Goal: Task Accomplishment & Management: Use online tool/utility

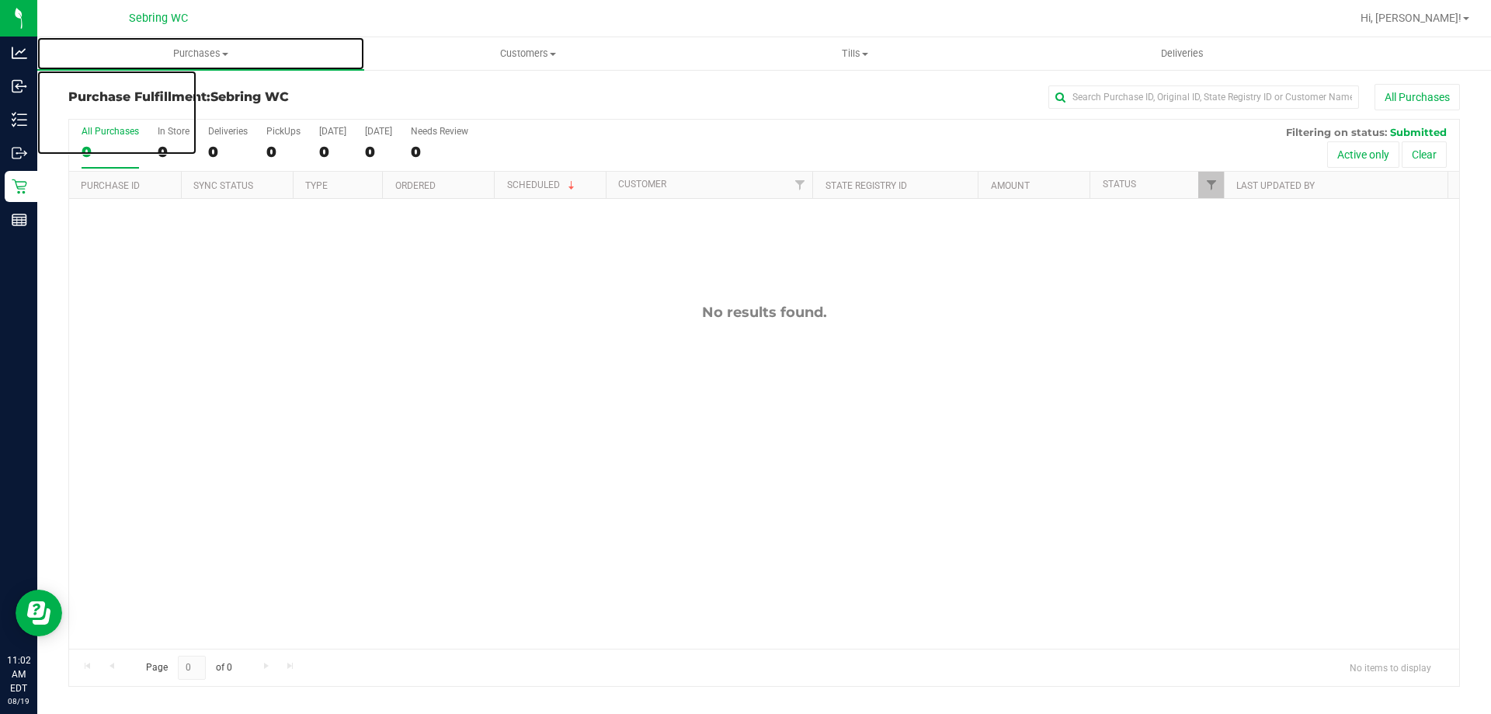
click at [205, 51] on span "Purchases" at bounding box center [200, 54] width 327 height 14
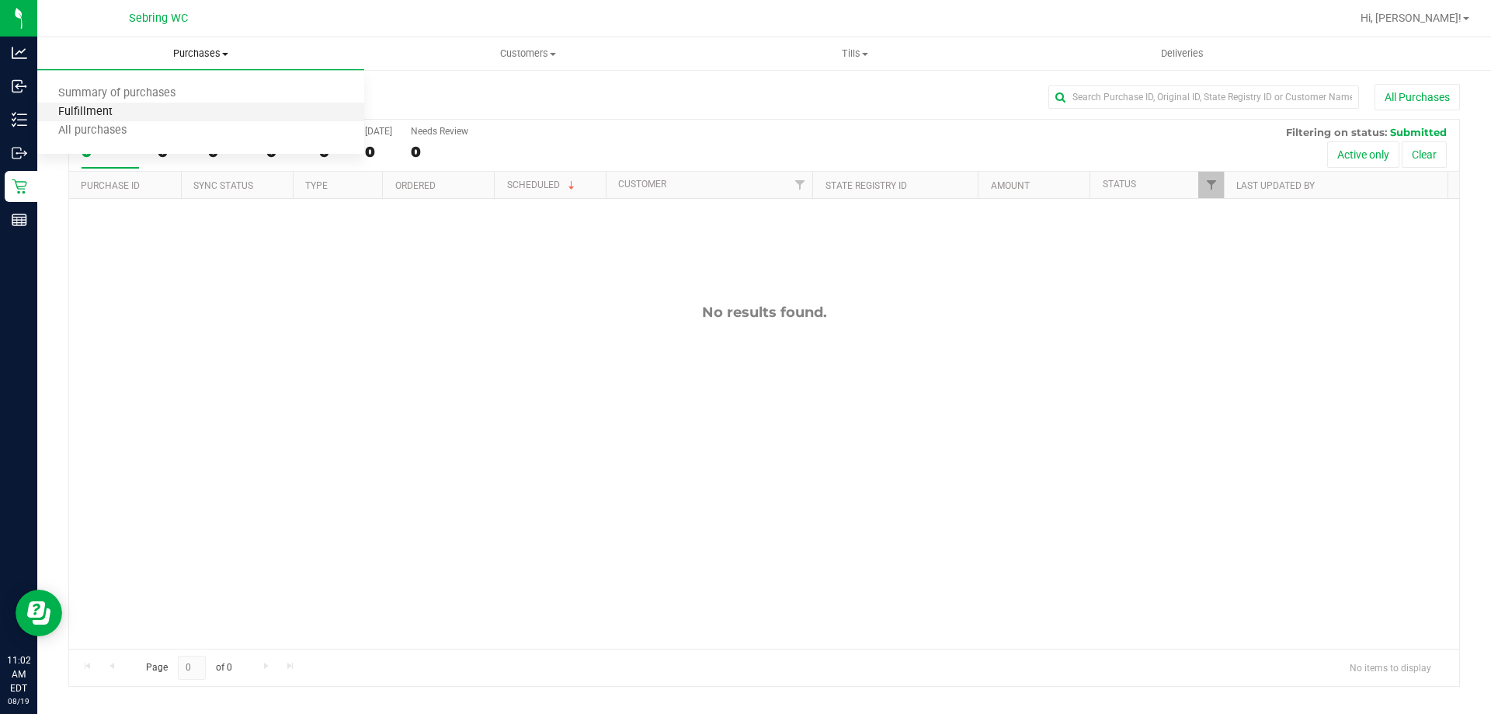
click at [130, 113] on span "Fulfillment" at bounding box center [85, 112] width 96 height 13
click at [174, 155] on div "0" at bounding box center [174, 152] width 32 height 18
click at [0, 0] on input "In Store 0" at bounding box center [0, 0] width 0 height 0
click at [227, 158] on div "0" at bounding box center [228, 152] width 40 height 18
click at [0, 0] on input "Deliveries 0" at bounding box center [0, 0] width 0 height 0
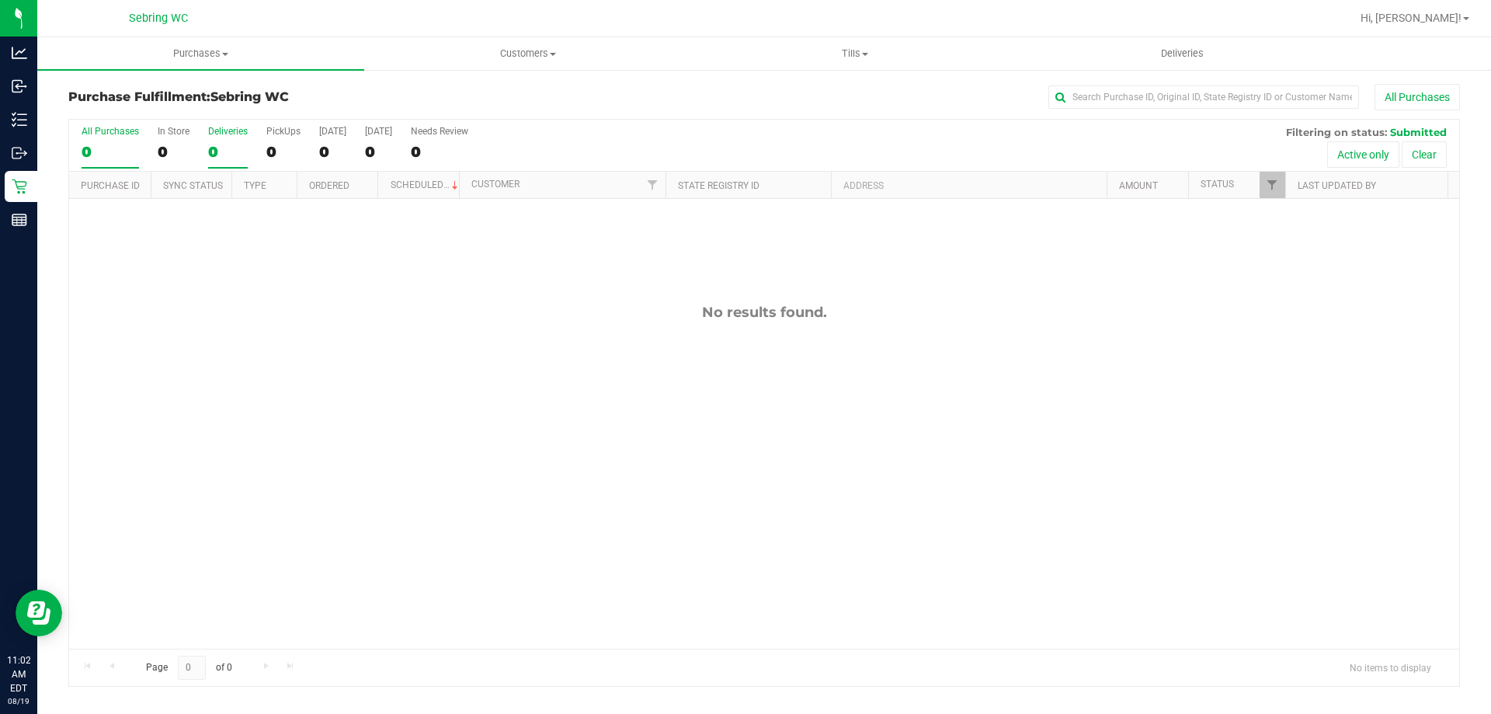
click at [116, 148] on div "0" at bounding box center [110, 152] width 57 height 18
click at [0, 0] on input "All Purchases 0" at bounding box center [0, 0] width 0 height 0
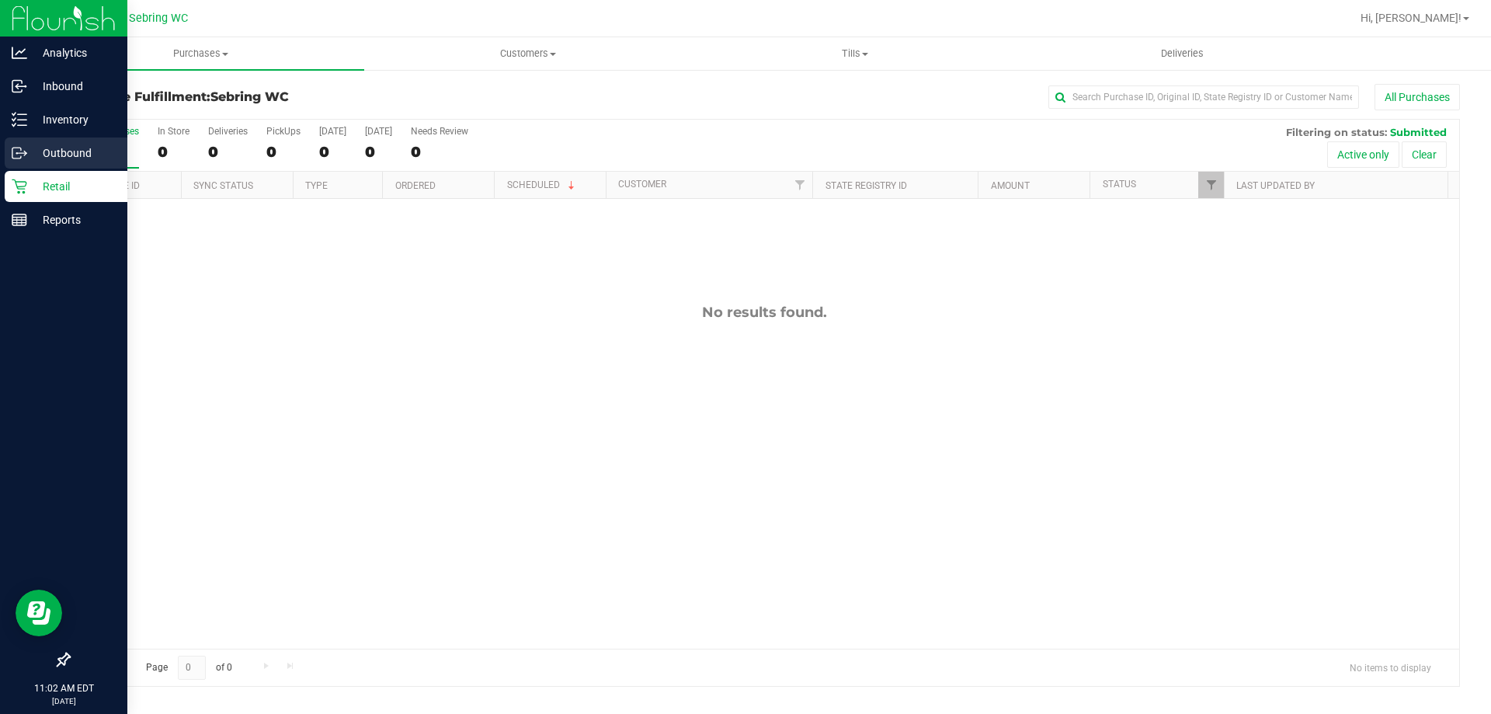
click at [30, 150] on p "Outbound" at bounding box center [73, 153] width 93 height 19
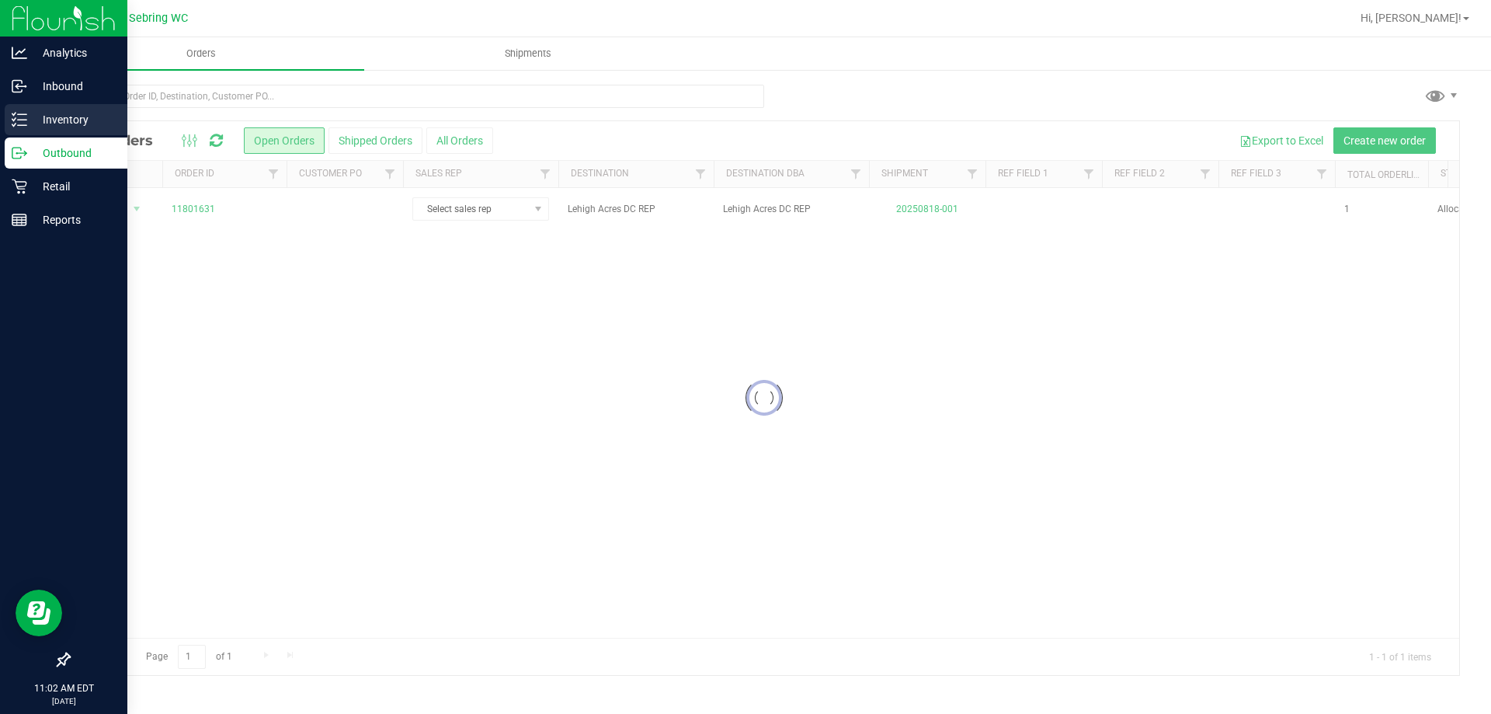
click at [38, 107] on div "Inventory" at bounding box center [66, 119] width 123 height 31
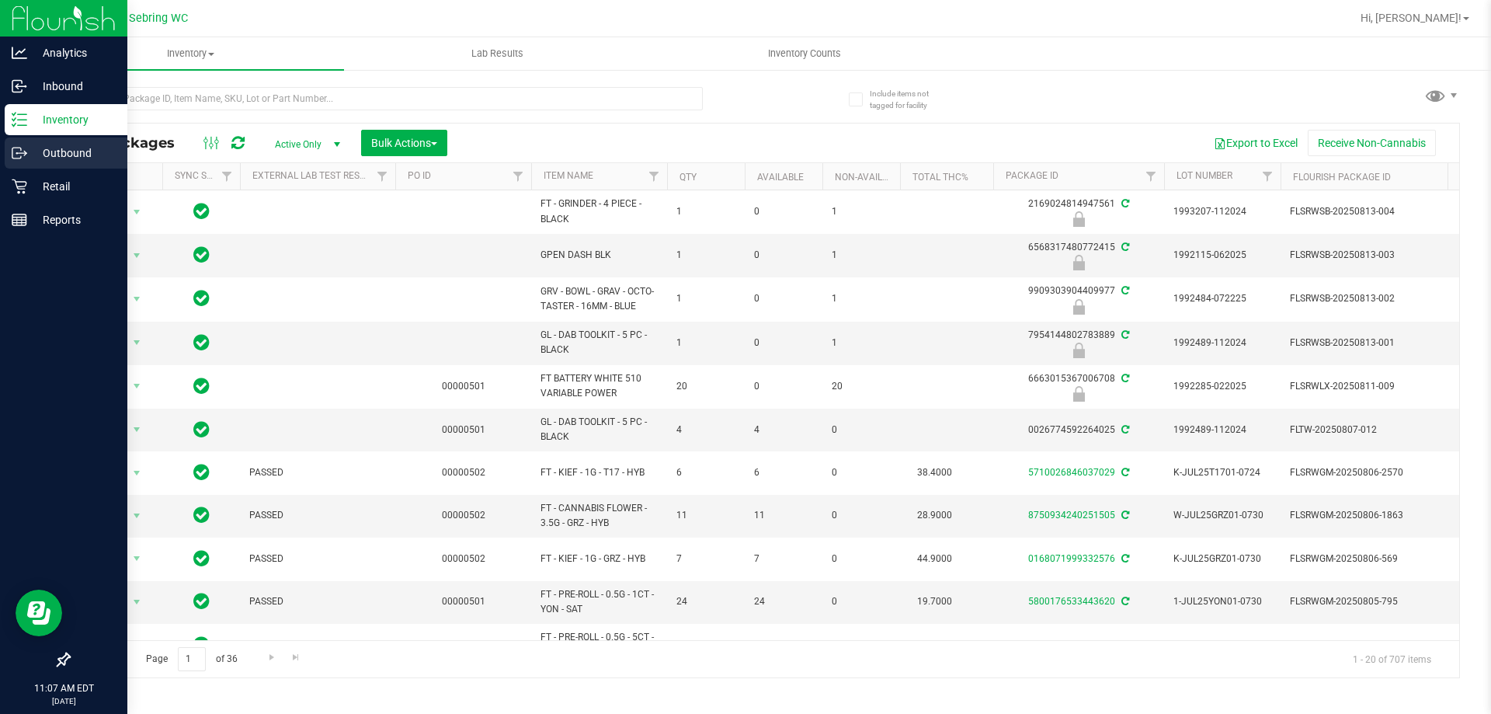
click at [40, 166] on div "Outbound" at bounding box center [66, 152] width 123 height 31
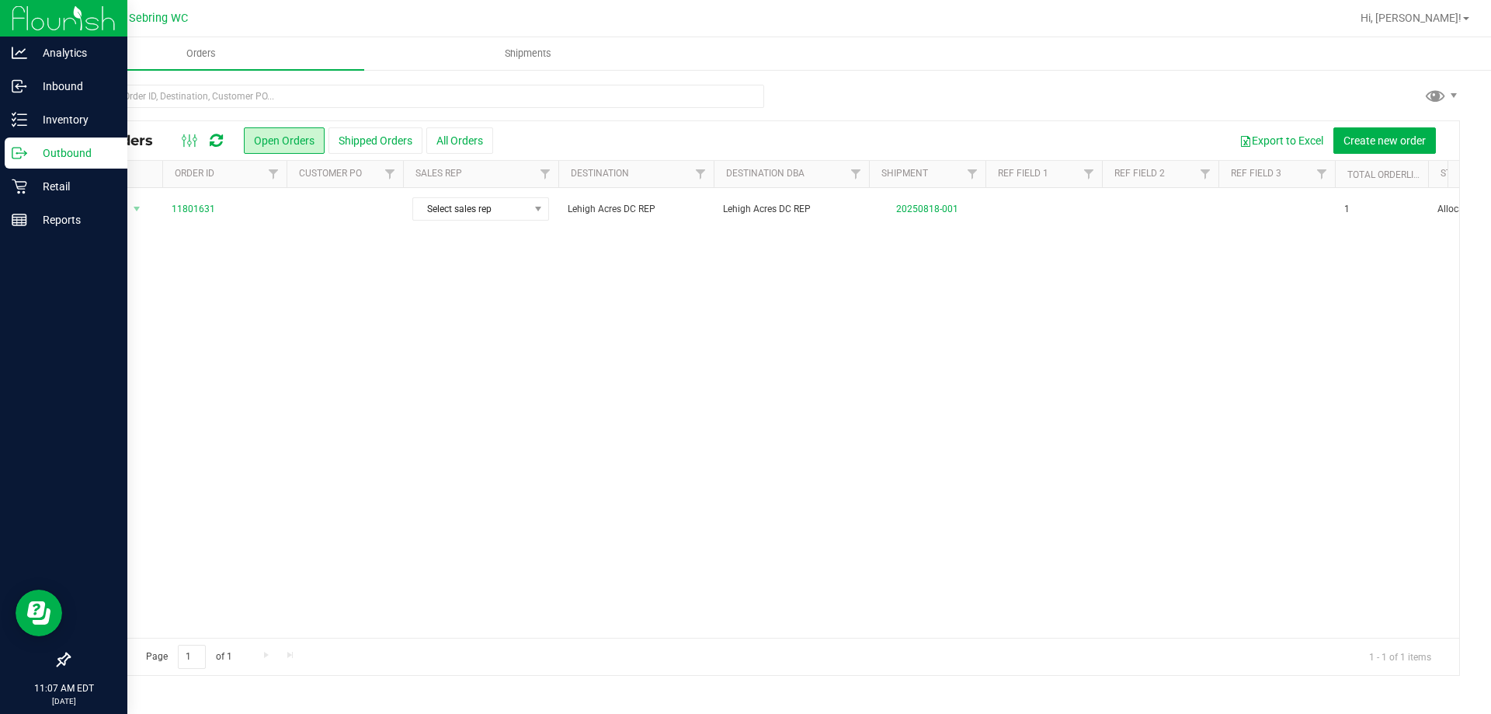
click at [26, 169] on link "Outbound" at bounding box center [63, 153] width 127 height 33
click at [26, 175] on div "Retail" at bounding box center [66, 186] width 123 height 31
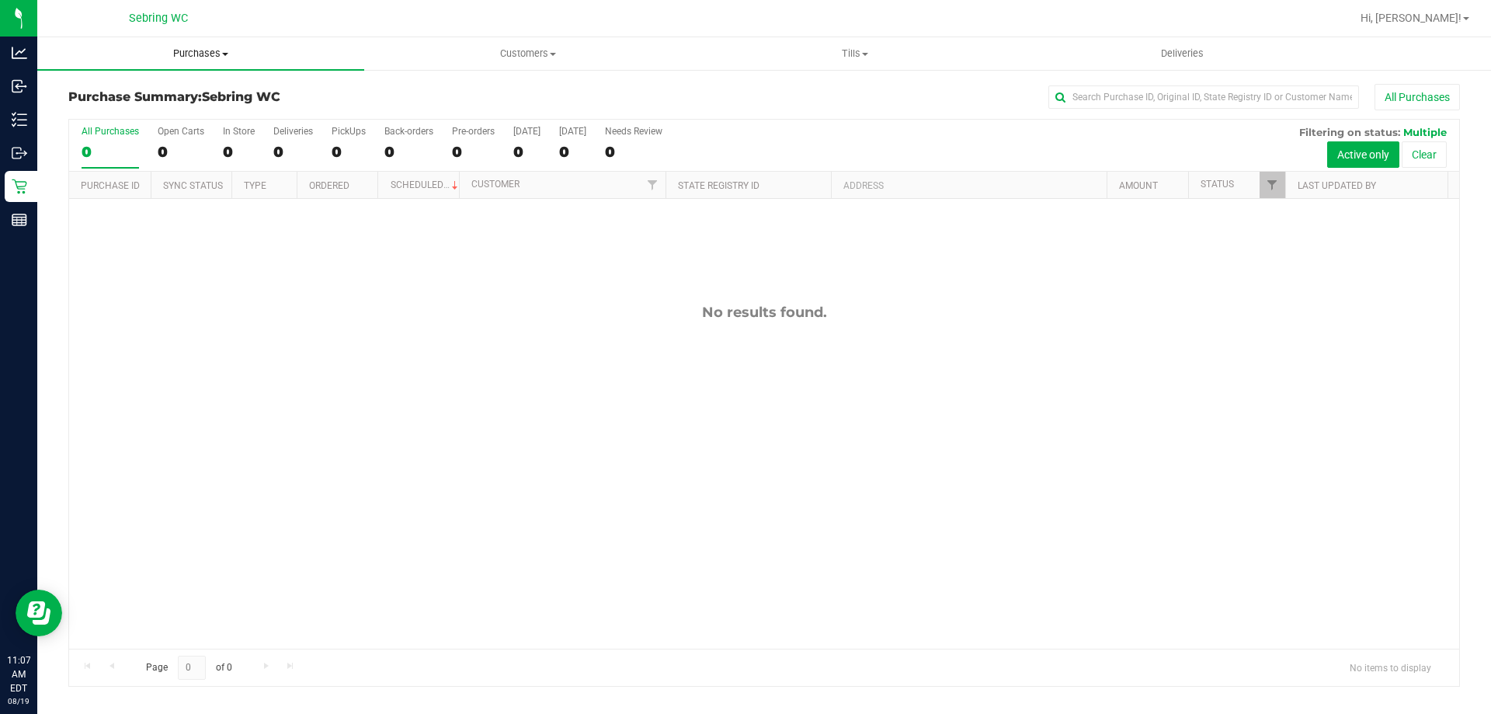
click at [193, 47] on span "Purchases" at bounding box center [200, 54] width 327 height 14
click at [149, 111] on li "Fulfillment" at bounding box center [200, 112] width 327 height 19
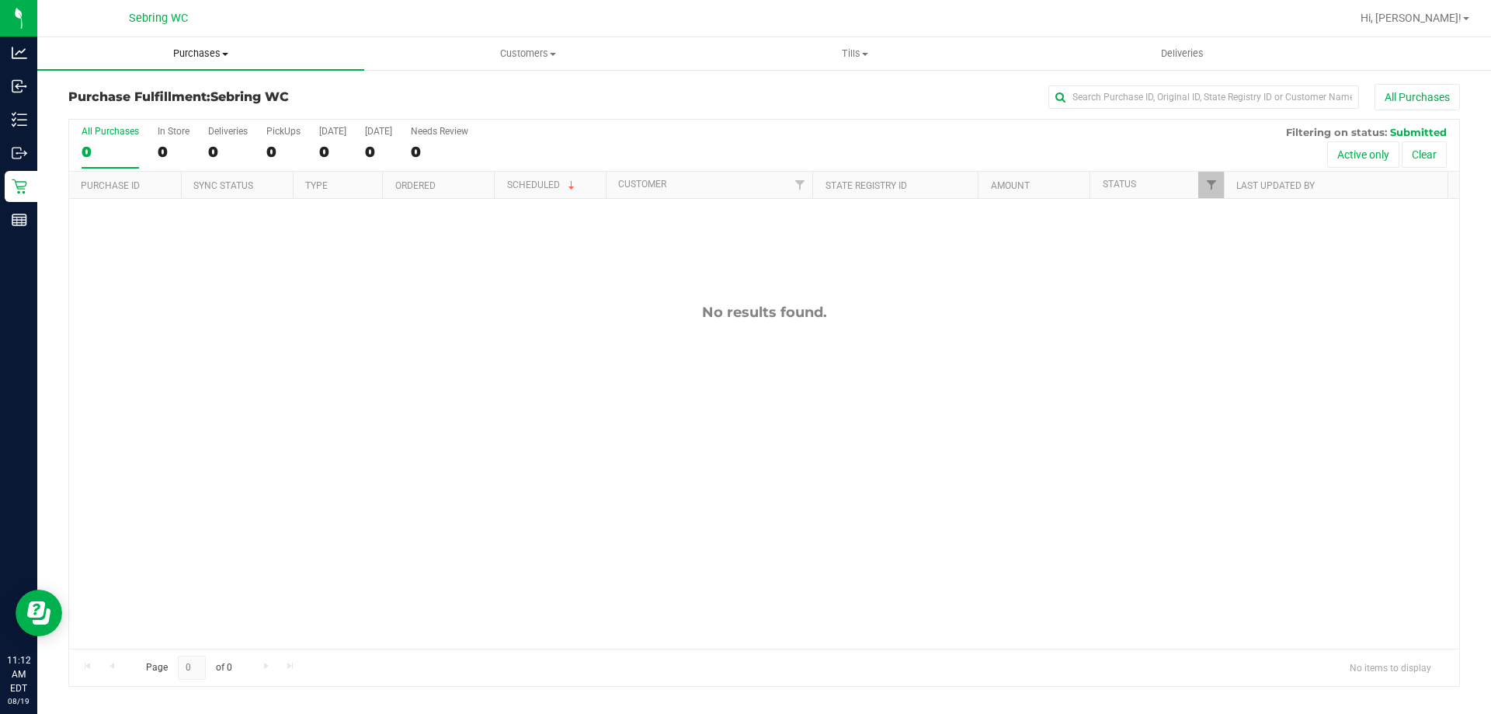
click at [214, 61] on uib-tab-heading "Purchases Summary of purchases Fulfillment All purchases" at bounding box center [200, 53] width 327 height 33
click at [158, 108] on li "Fulfillment" at bounding box center [200, 112] width 327 height 19
click at [158, 157] on div "0" at bounding box center [174, 152] width 32 height 18
click at [0, 0] on input "In Store 0" at bounding box center [0, 0] width 0 height 0
click at [95, 155] on div "0" at bounding box center [110, 152] width 57 height 18
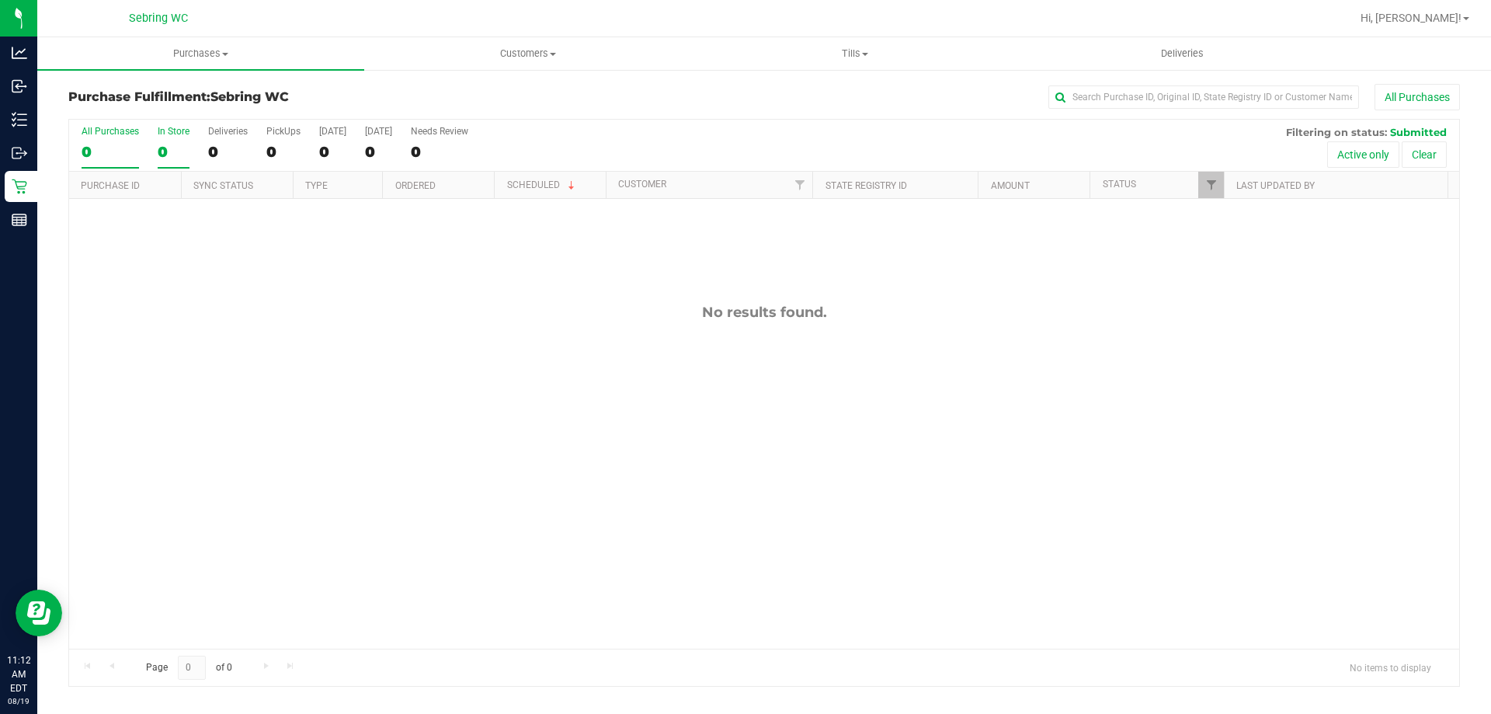
click at [0, 0] on input "All Purchases 0" at bounding box center [0, 0] width 0 height 0
click at [733, 308] on div "No results found." at bounding box center [764, 312] width 1390 height 17
click at [556, 451] on div "No results found." at bounding box center [764, 476] width 1390 height 555
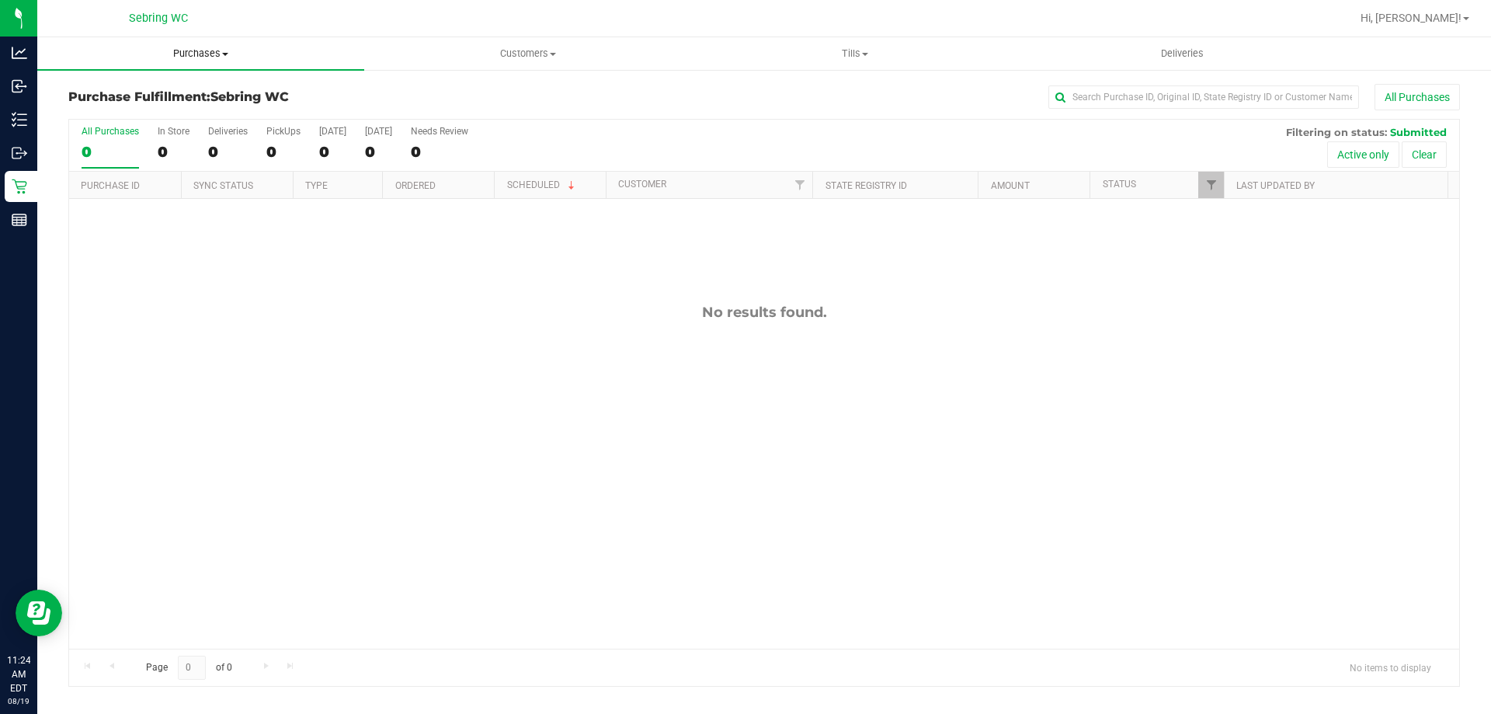
click at [214, 54] on span "Purchases" at bounding box center [200, 54] width 327 height 14
click at [140, 105] on li "Fulfillment" at bounding box center [200, 112] width 327 height 19
click at [534, 57] on span "Customers" at bounding box center [527, 54] width 325 height 14
click at [880, 48] on span "Tills" at bounding box center [854, 54] width 325 height 14
click at [887, 31] on div at bounding box center [814, 18] width 1073 height 30
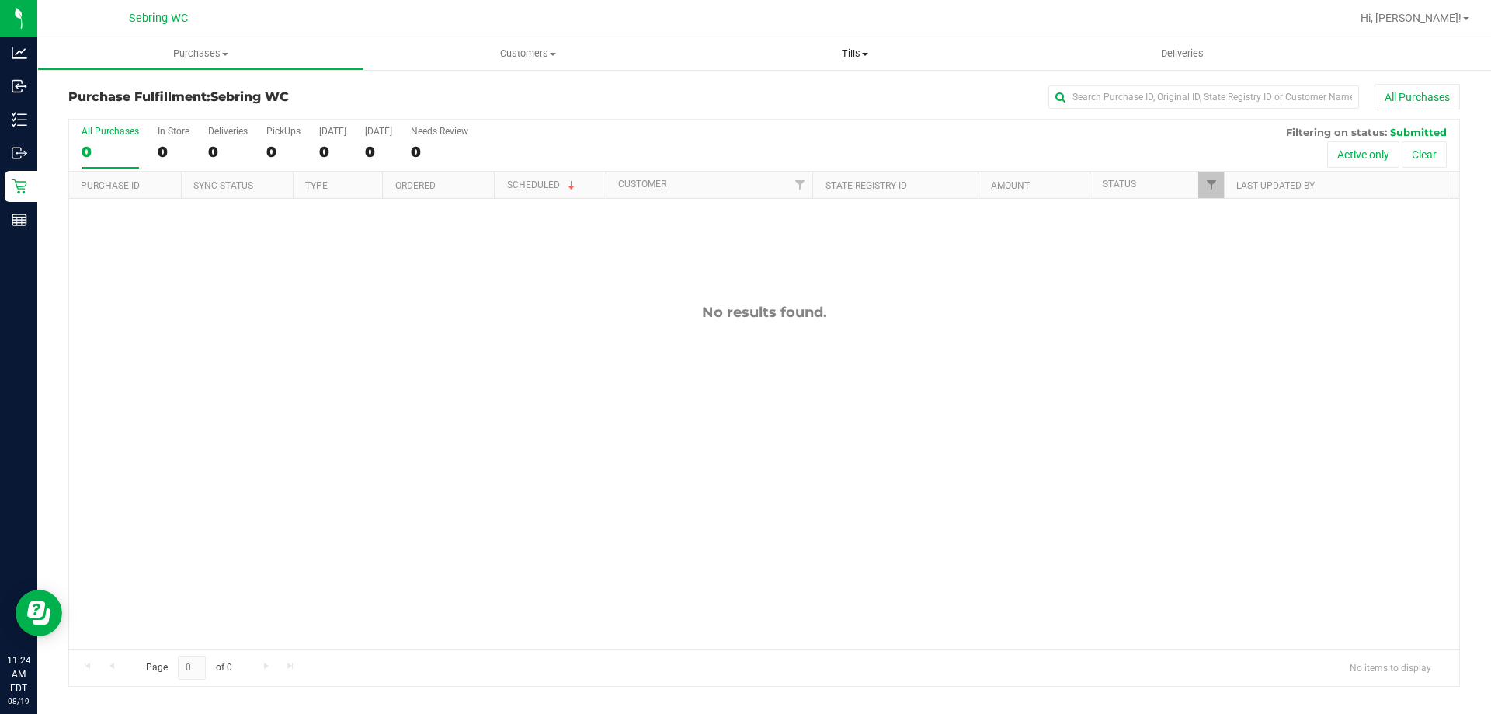
click at [851, 63] on uib-tab-heading "Tills Manage tills Reconcile e-payments" at bounding box center [854, 53] width 327 height 33
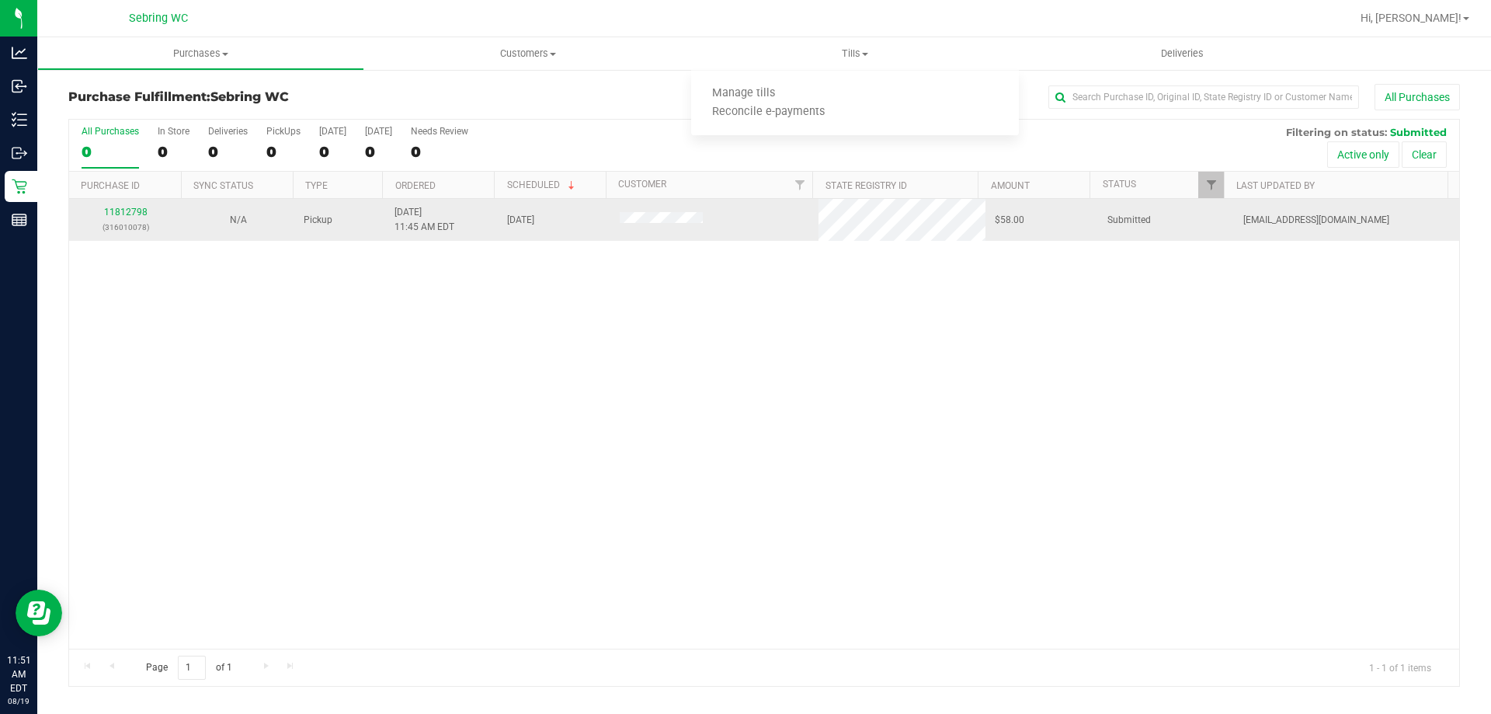
drag, startPoint x: 387, startPoint y: 322, endPoint x: 321, endPoint y: 221, distance: 121.3
click at [388, 313] on div "11812798 (316010078) N/A Pickup [DATE] 11:45 AM EDT 8/19/2025 $58.00 Submitted …" at bounding box center [764, 424] width 1390 height 450
click at [107, 214] on link "11812798" at bounding box center [125, 212] width 43 height 11
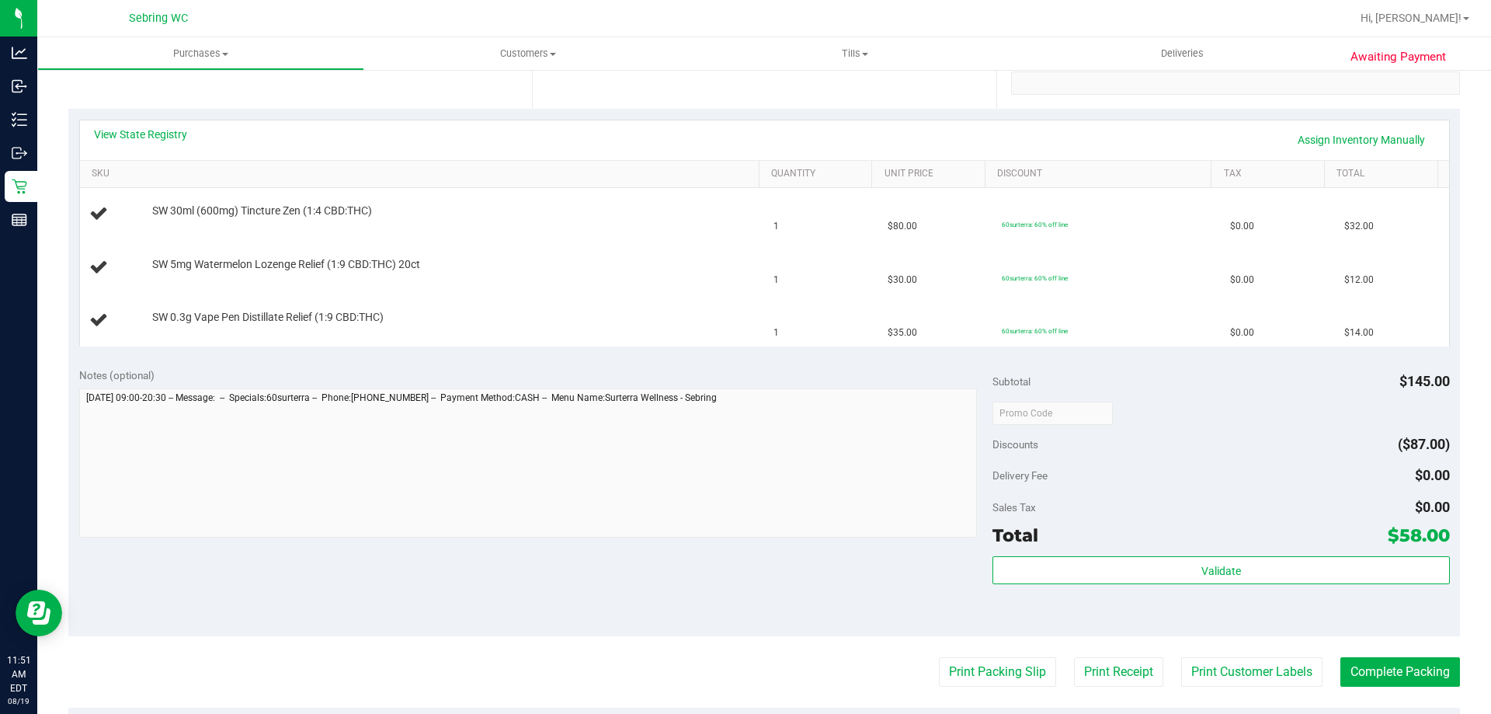
scroll to position [311, 0]
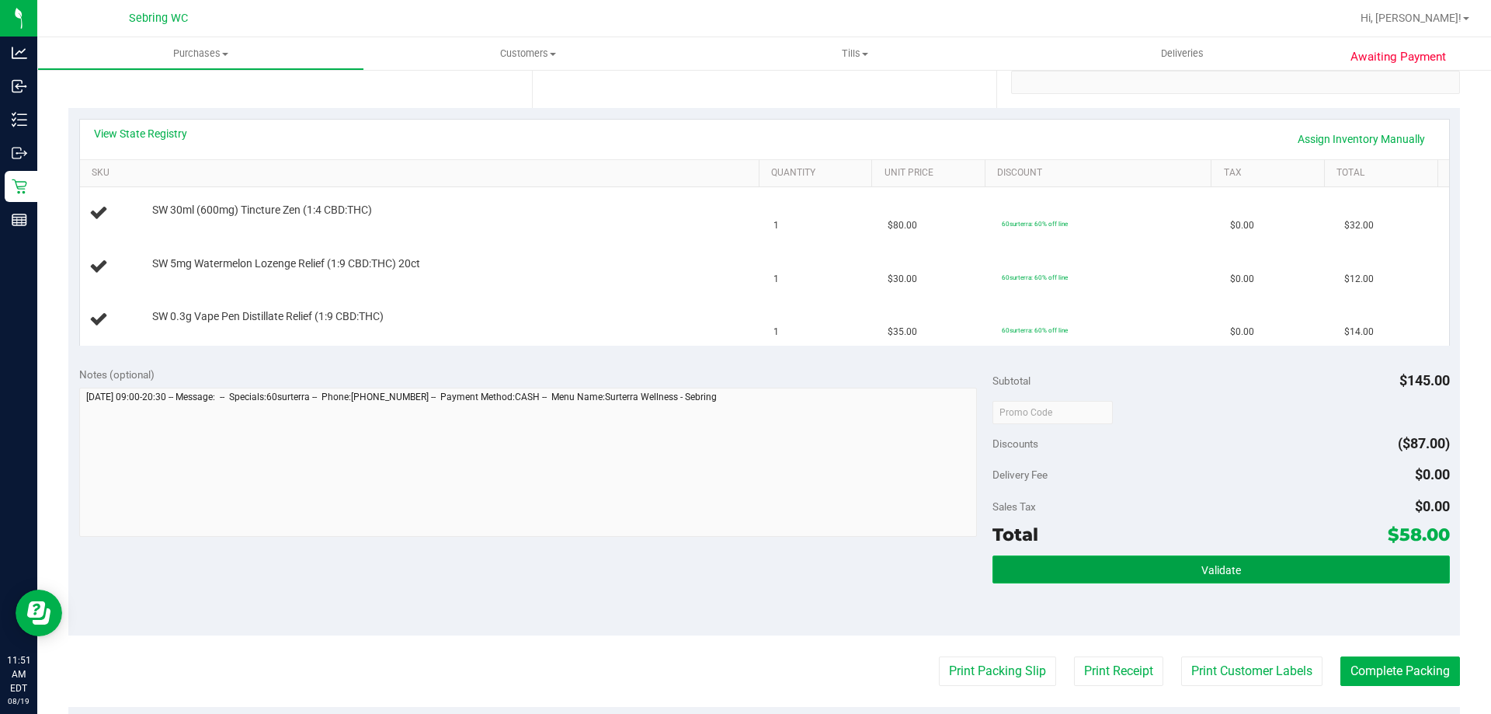
click at [1059, 557] on button "Validate" at bounding box center [1221, 569] width 457 height 28
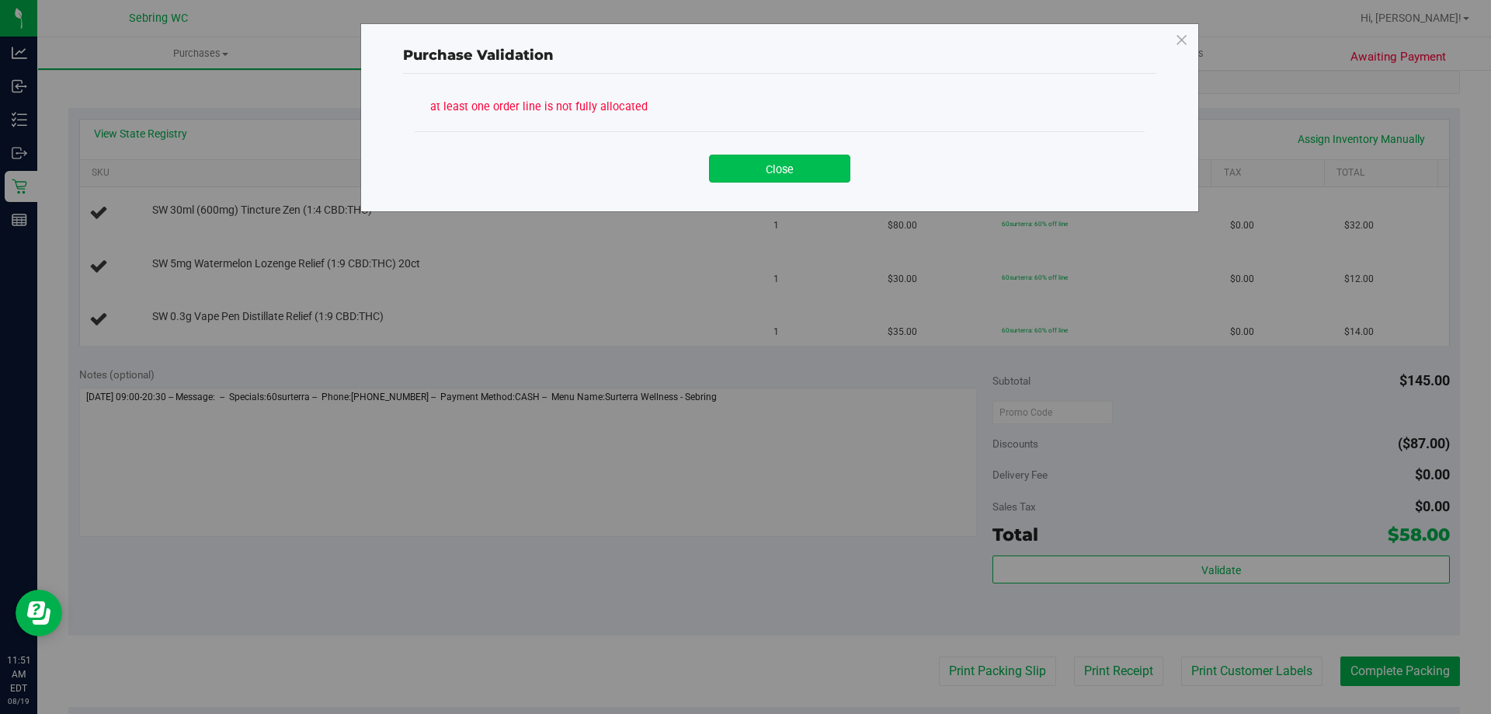
click at [732, 165] on button "Close" at bounding box center [779, 169] width 141 height 28
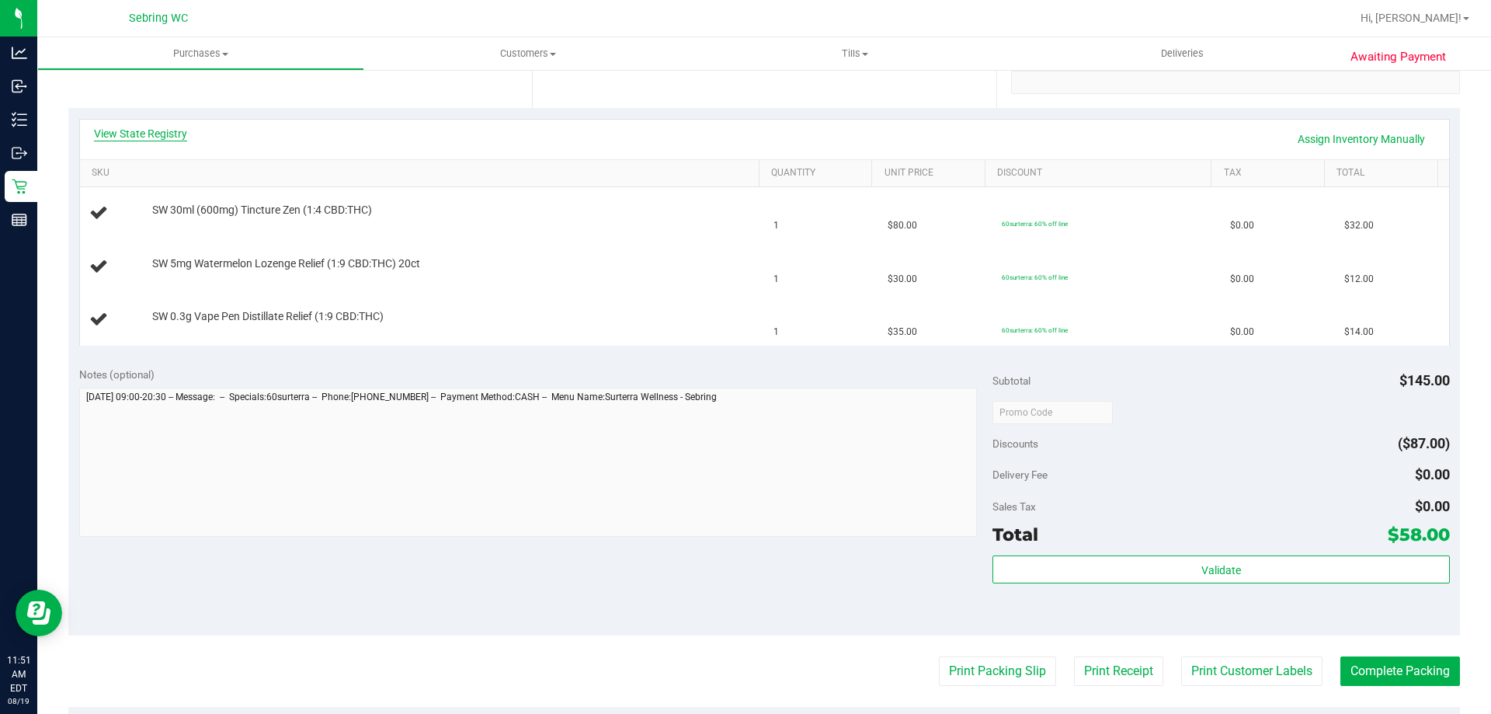
click at [165, 137] on link "View State Registry" at bounding box center [140, 134] width 93 height 16
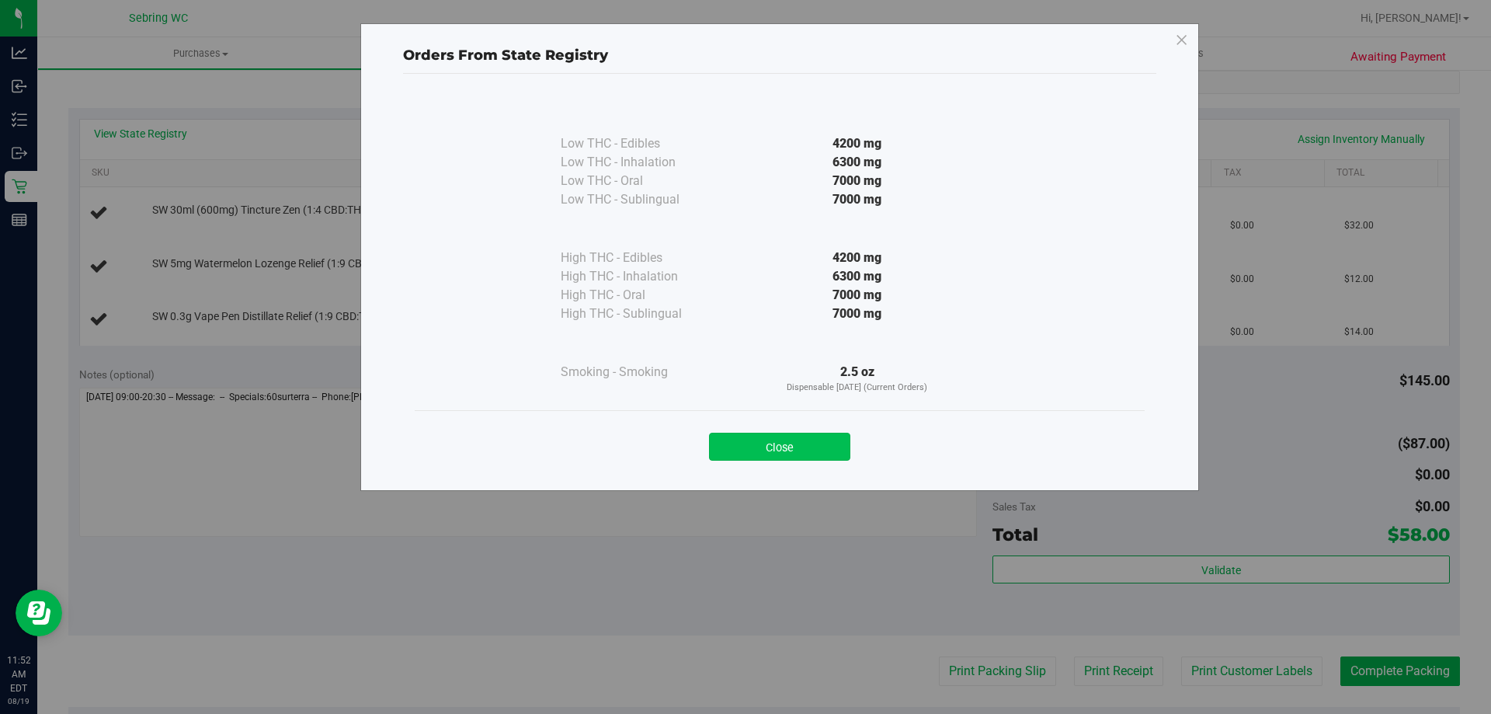
click at [751, 442] on button "Close" at bounding box center [779, 447] width 141 height 28
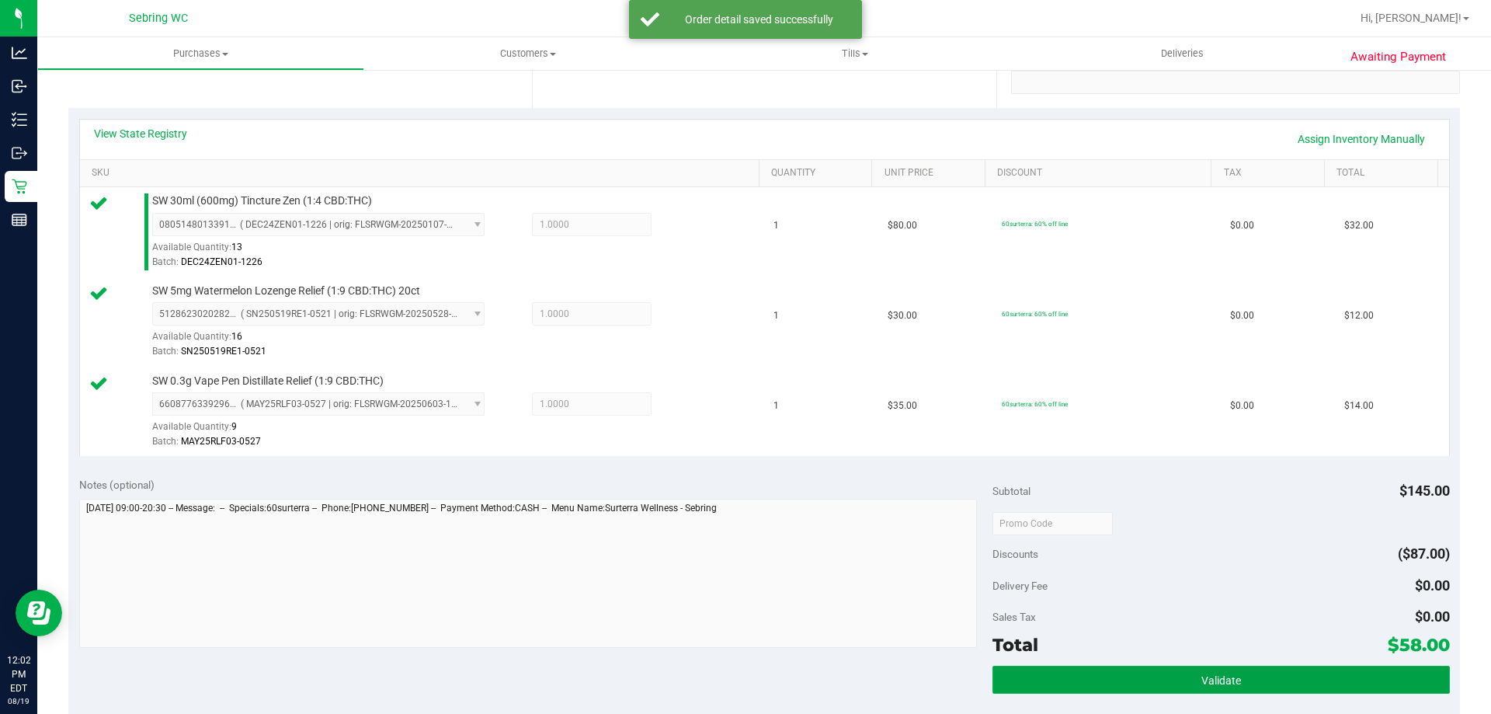
click at [1188, 667] on button "Validate" at bounding box center [1221, 680] width 457 height 28
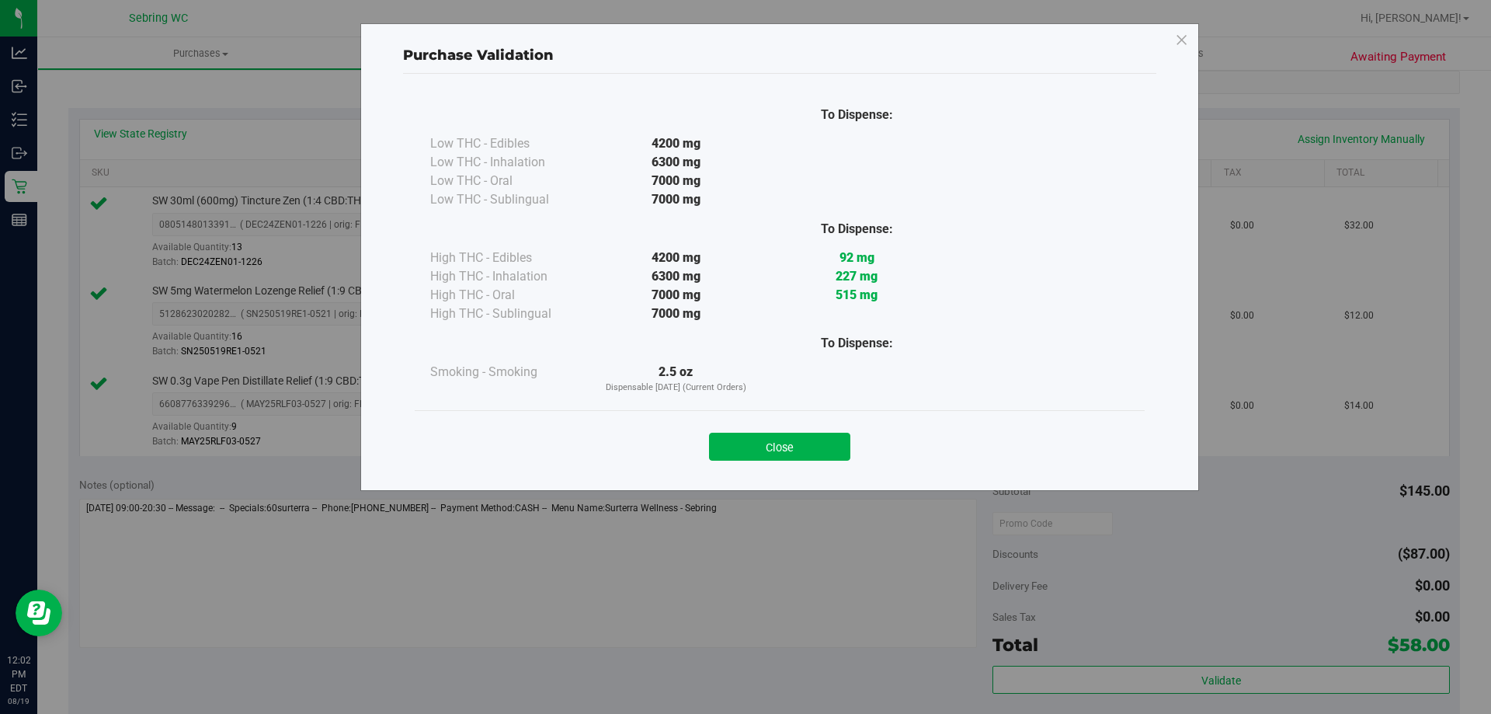
click at [701, 460] on div "Close" at bounding box center [779, 442] width 707 height 39
click at [731, 456] on button "Close" at bounding box center [779, 447] width 141 height 28
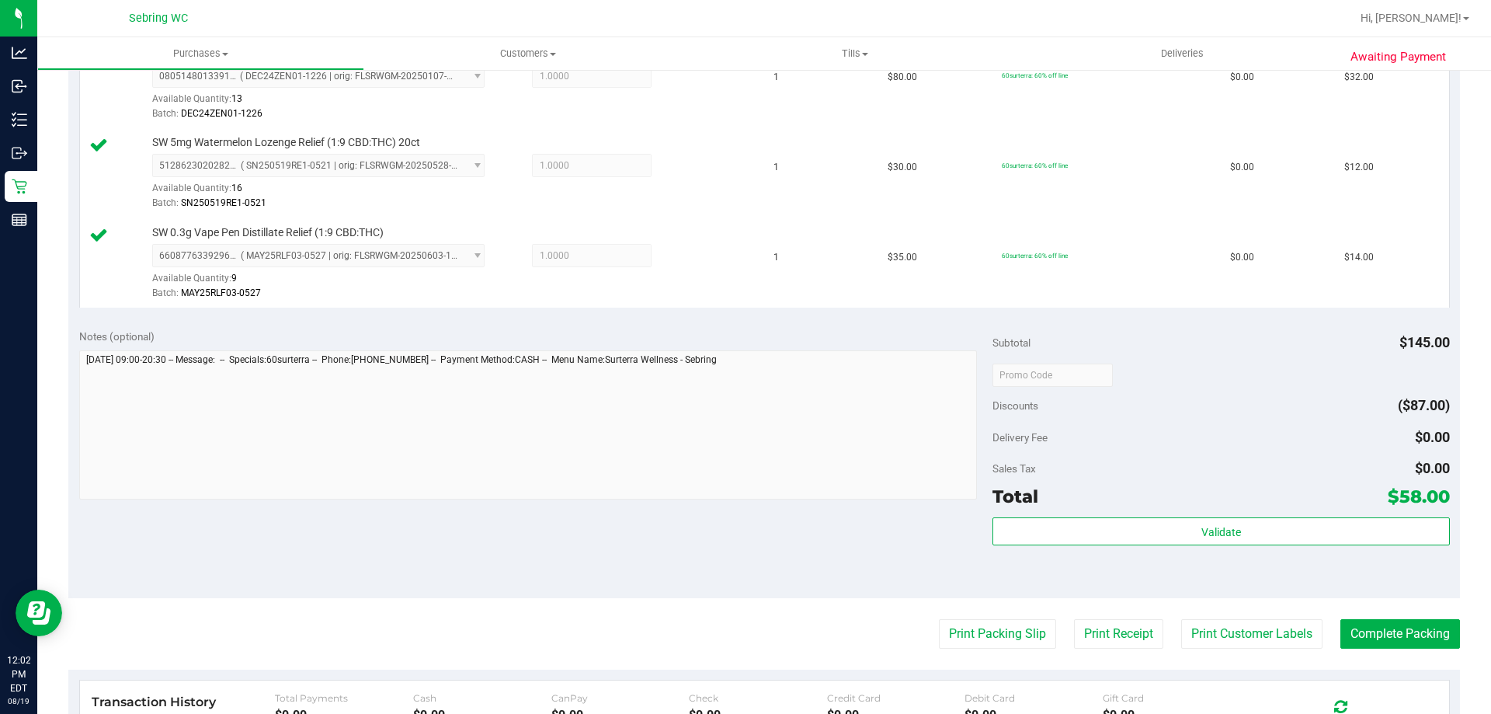
scroll to position [544, 0]
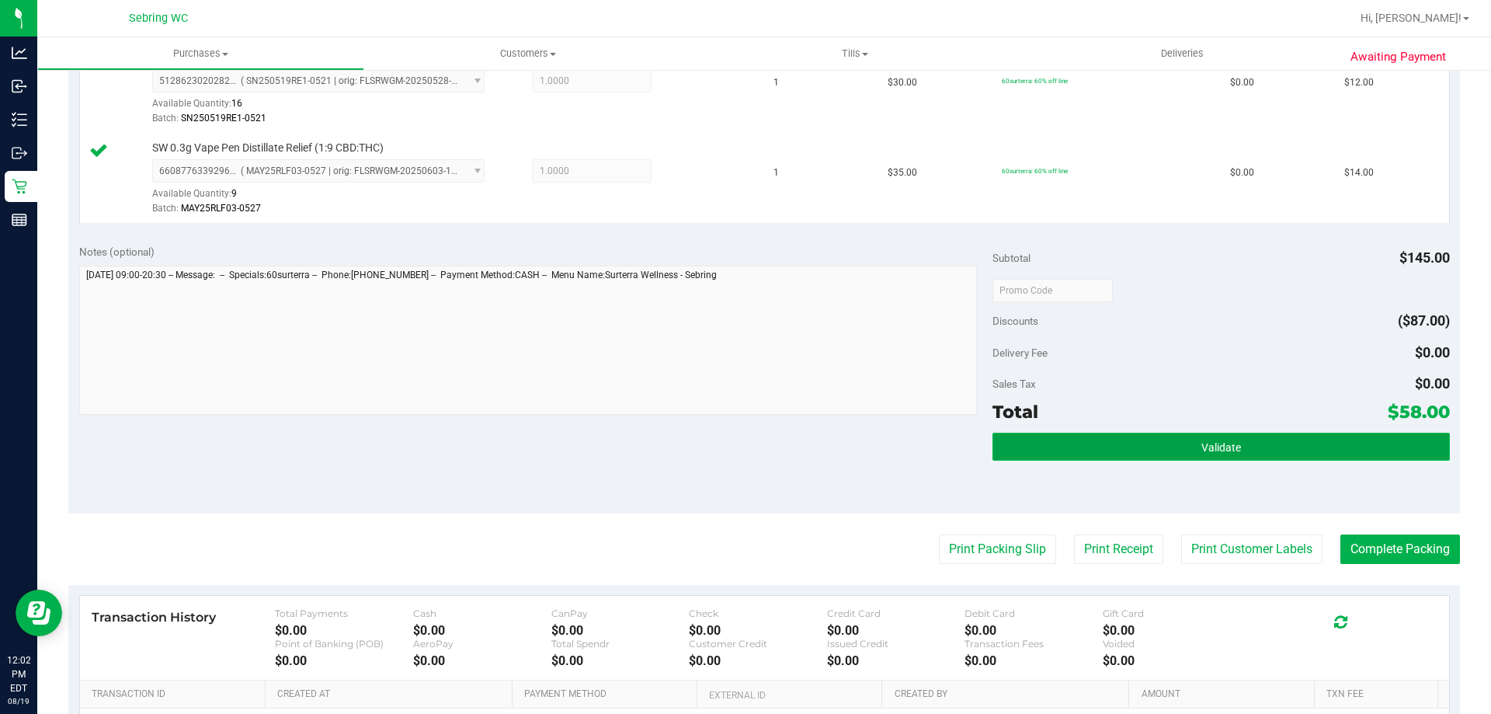
click at [1268, 450] on button "Validate" at bounding box center [1221, 447] width 457 height 28
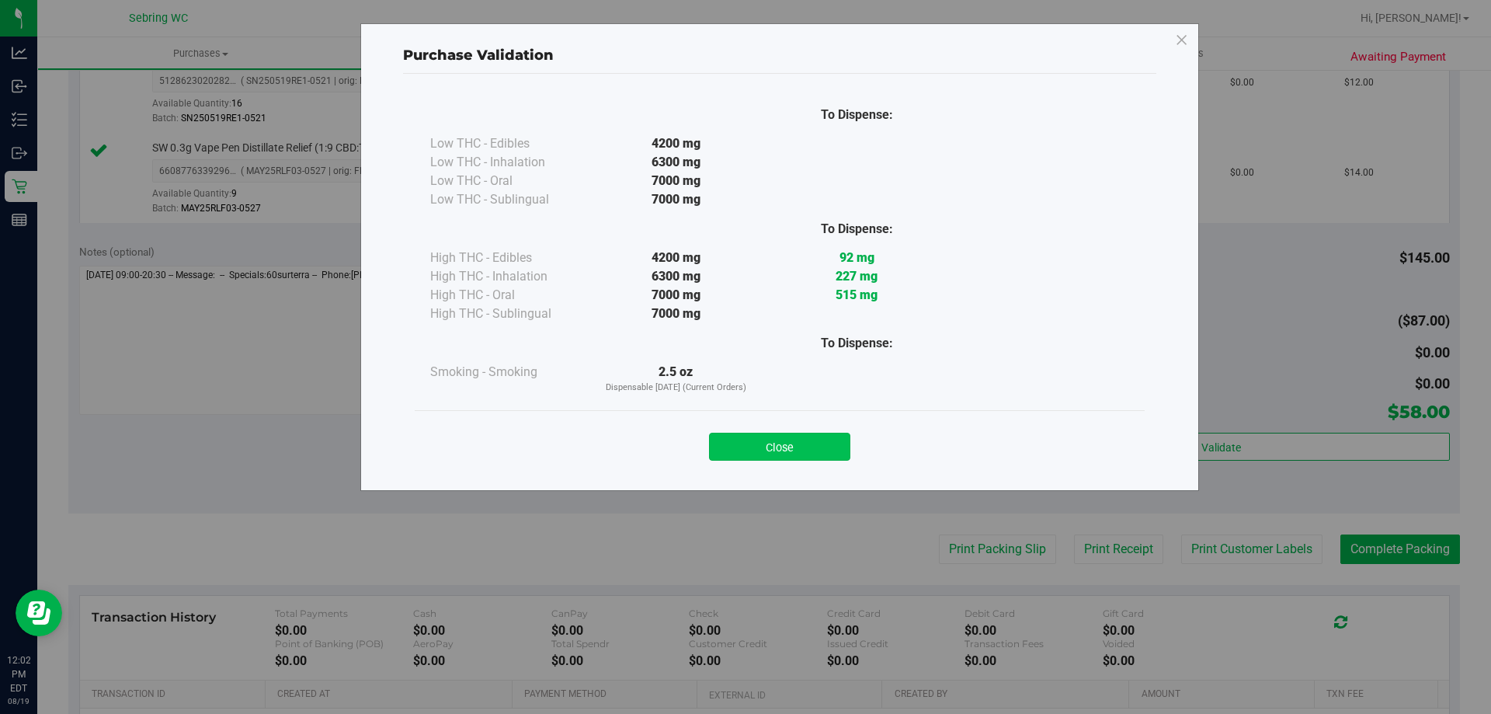
click at [770, 456] on button "Close" at bounding box center [779, 447] width 141 height 28
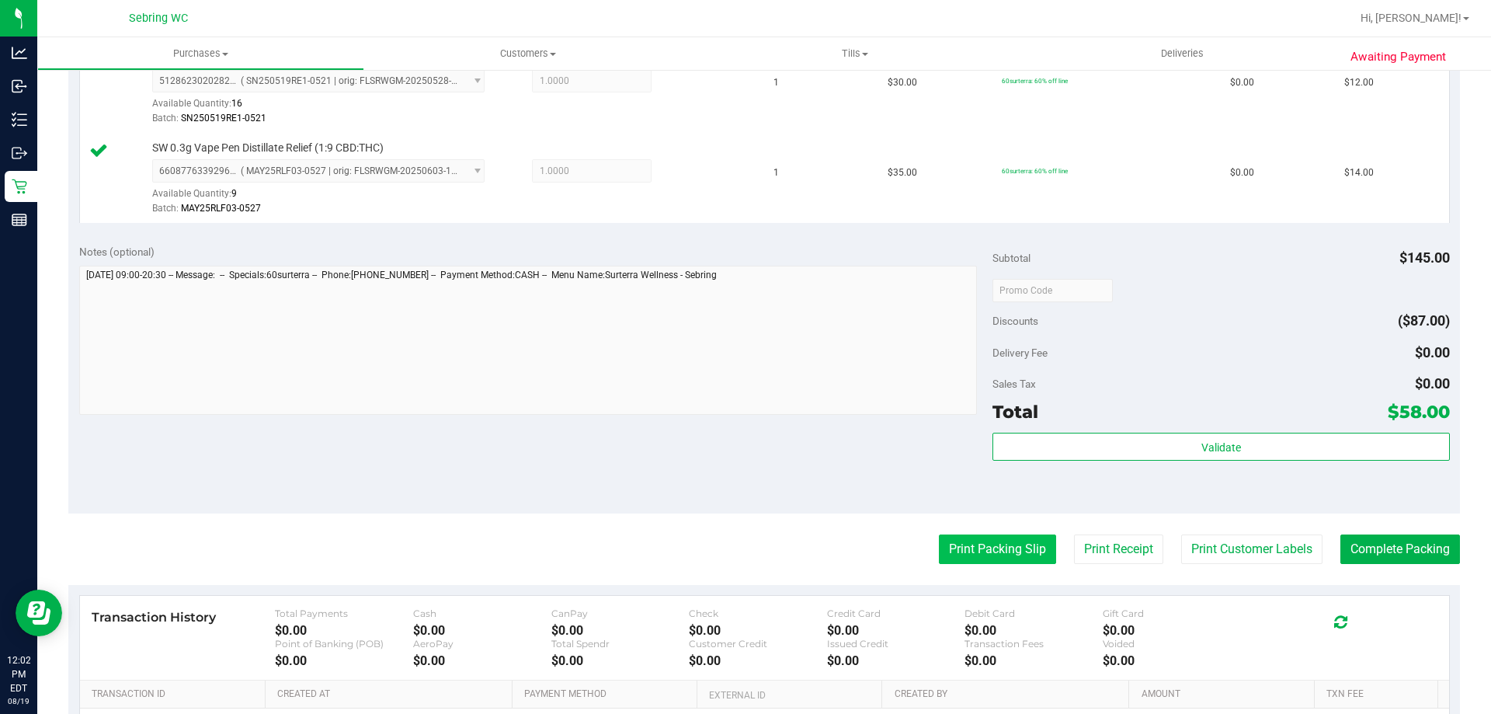
click at [1010, 551] on button "Print Packing Slip" at bounding box center [997, 549] width 117 height 30
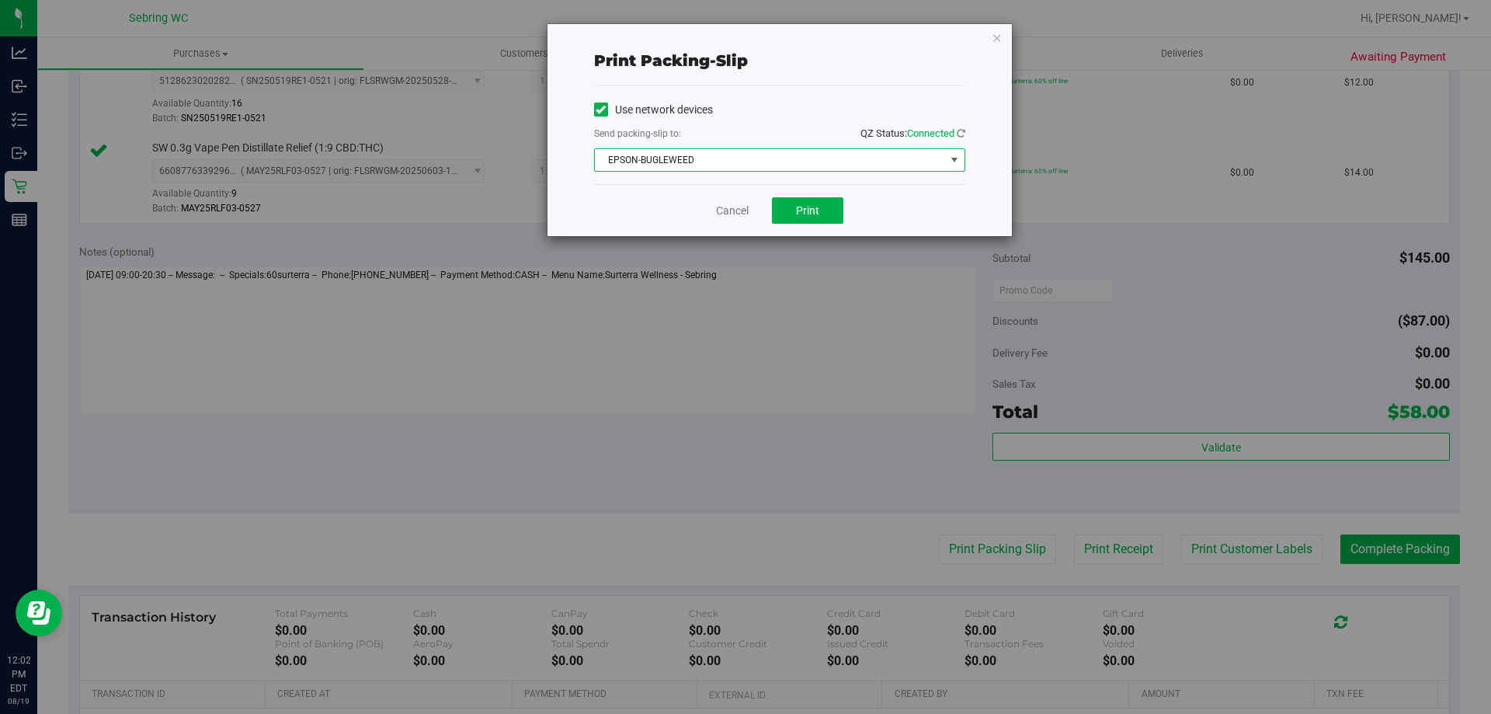
click at [798, 155] on span "EPSON-BUGLEWEED" at bounding box center [770, 160] width 350 height 22
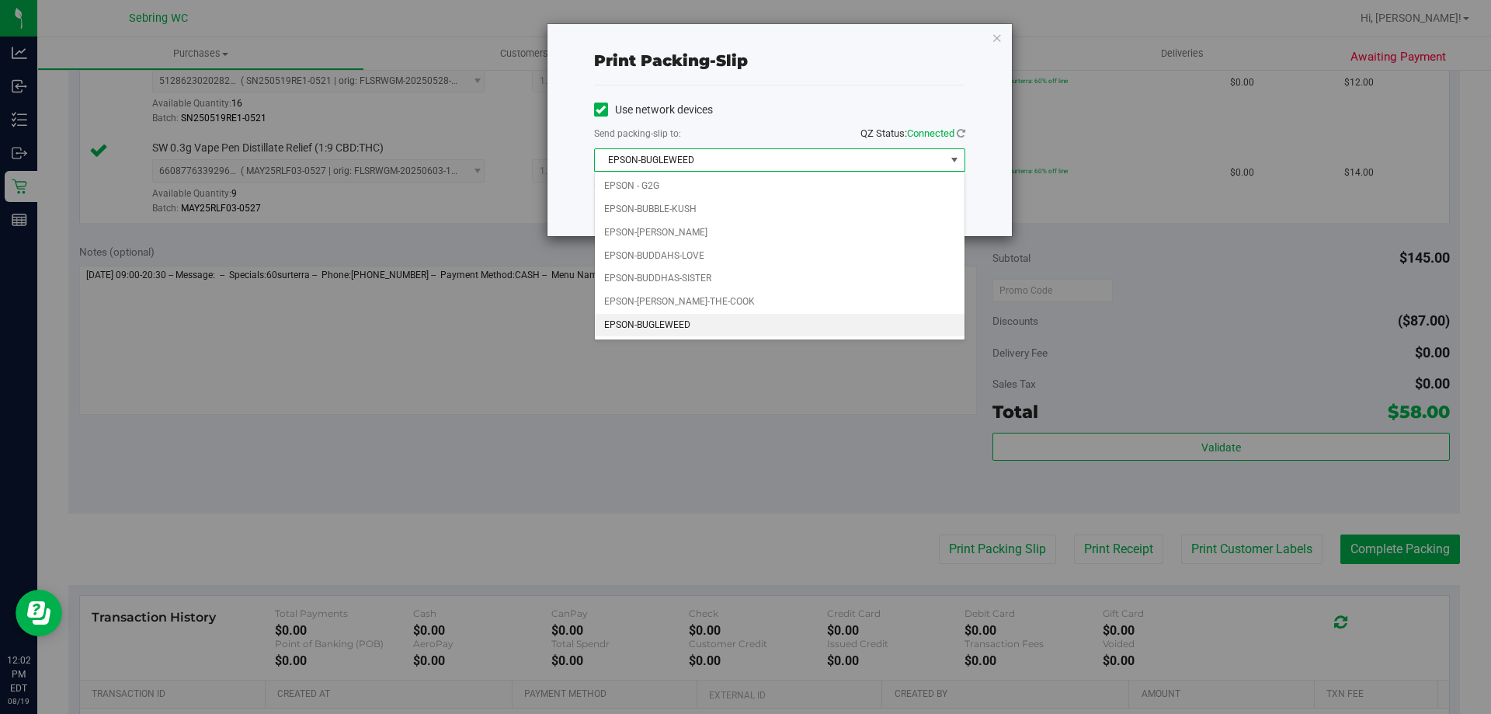
click at [646, 328] on li "EPSON-BUGLEWEED" at bounding box center [780, 325] width 370 height 23
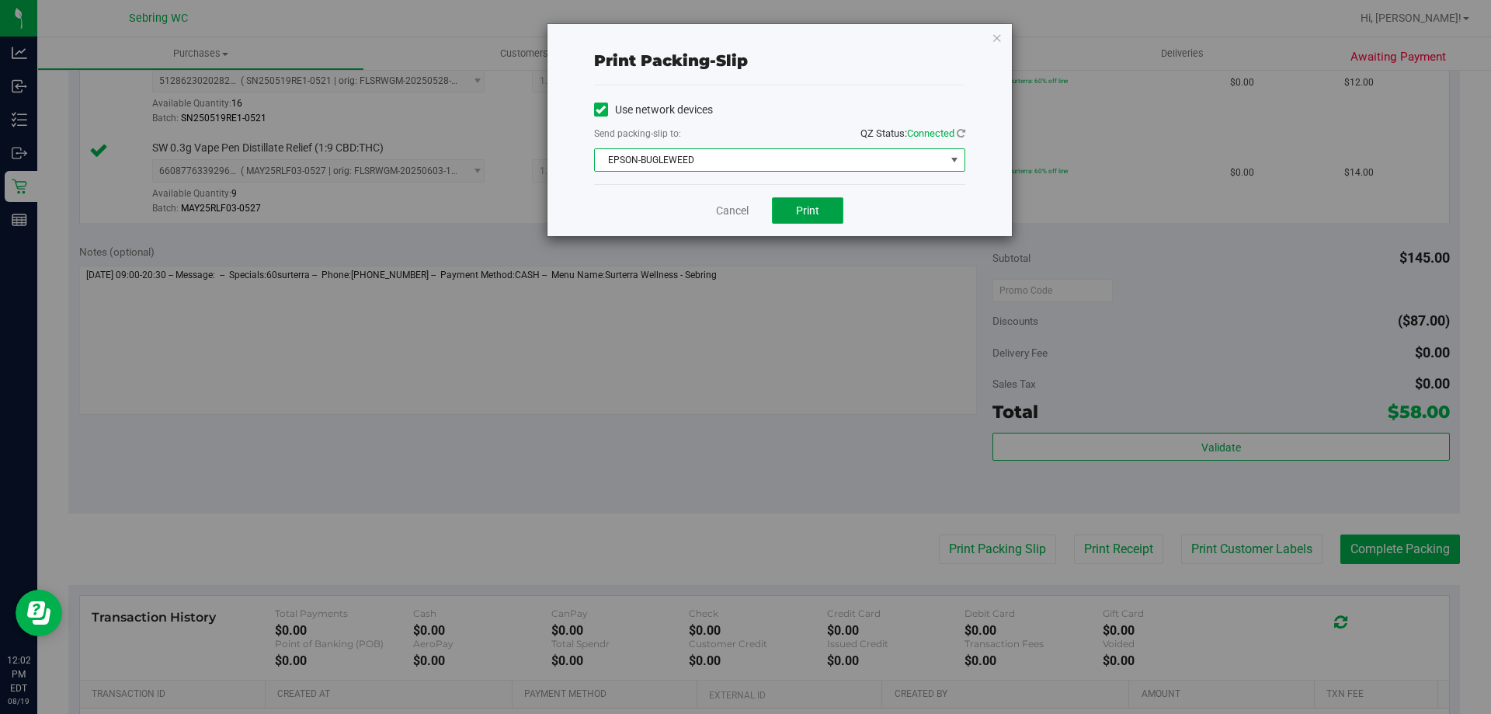
click at [815, 217] on button "Print" at bounding box center [807, 210] width 71 height 26
click at [727, 216] on link "Cancel" at bounding box center [732, 211] width 33 height 16
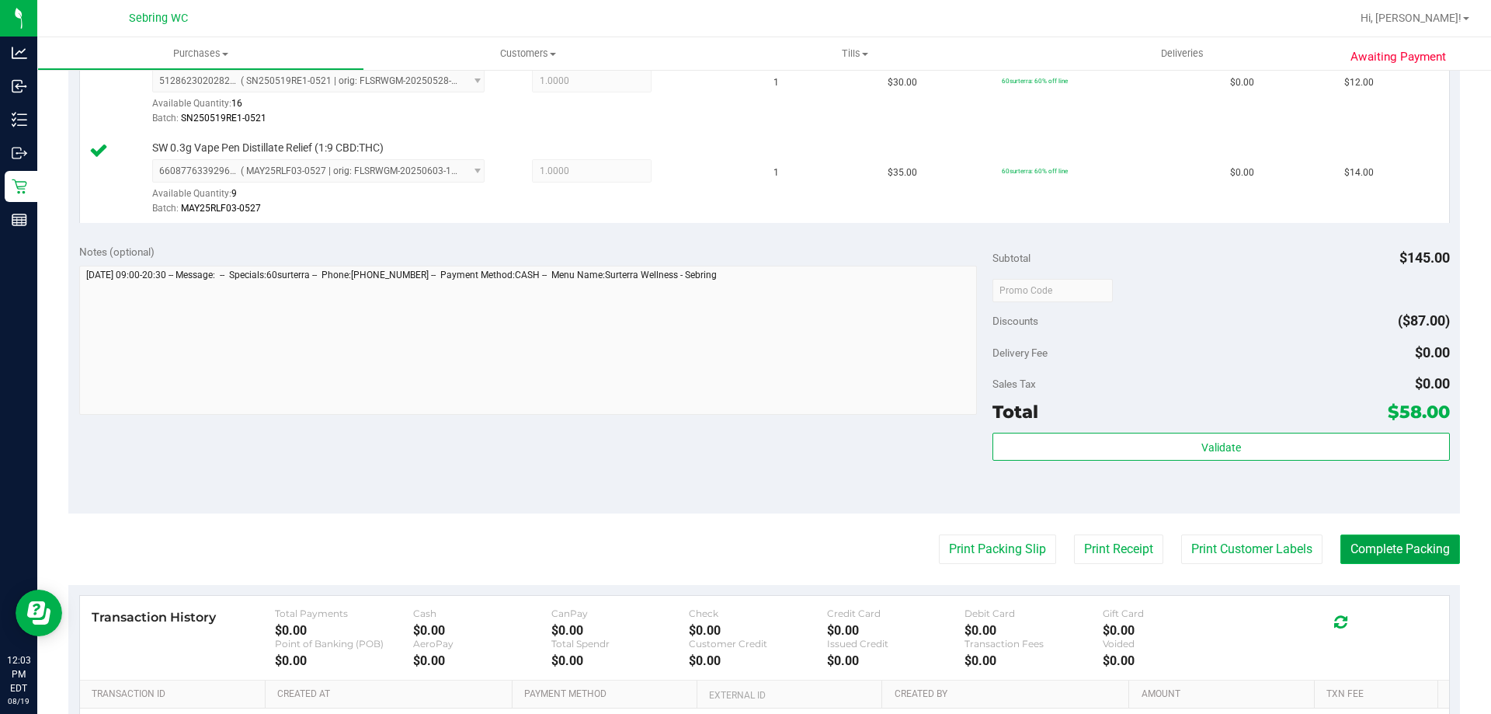
click at [1396, 535] on button "Complete Packing" at bounding box center [1401, 549] width 120 height 30
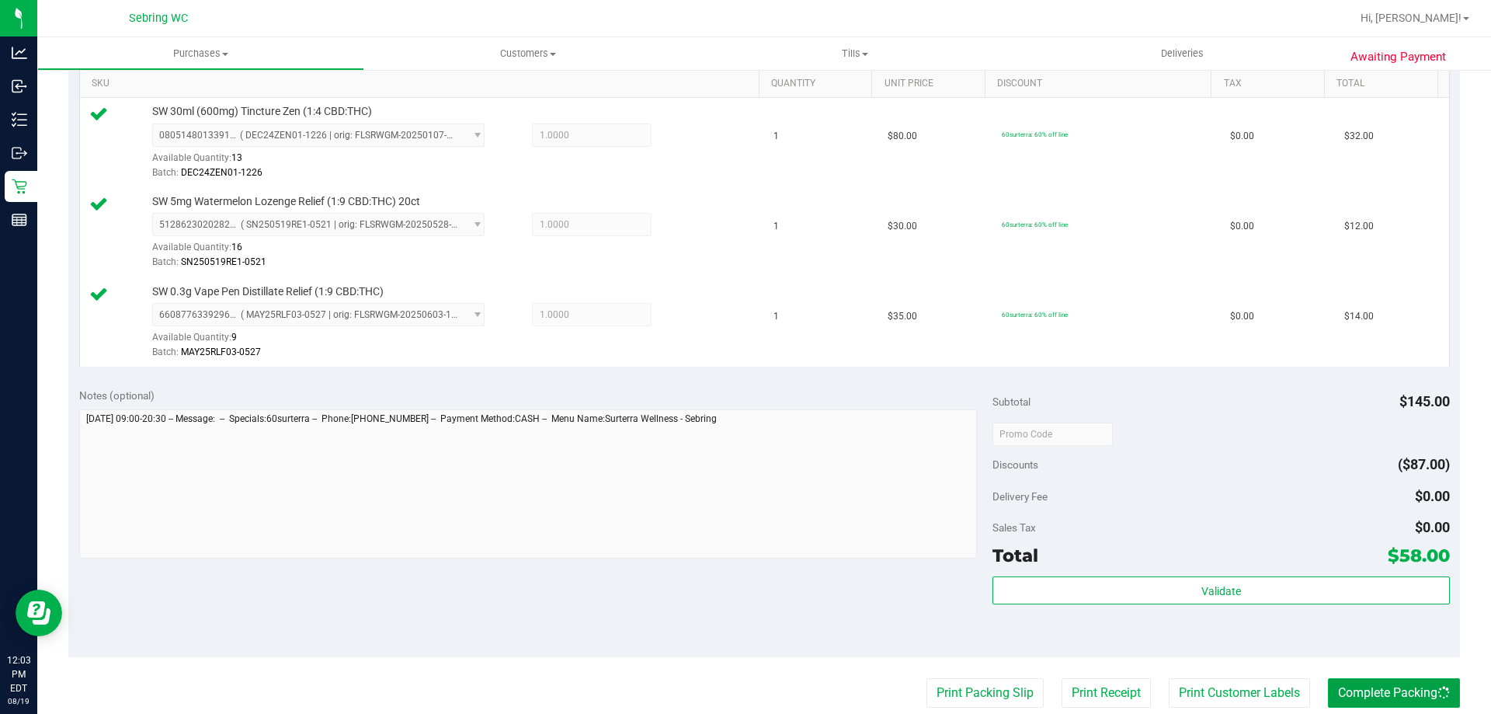
scroll to position [78, 0]
